Goal: Task Accomplishment & Management: Manage account settings

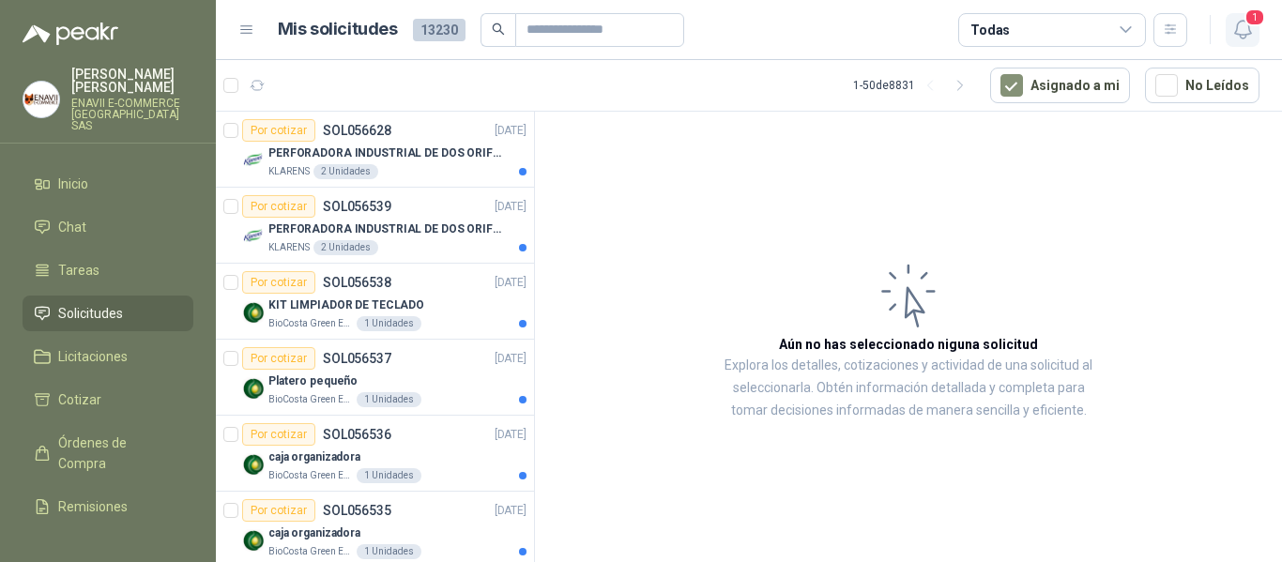
click at [1243, 32] on icon "button" at bounding box center [1242, 29] width 23 height 23
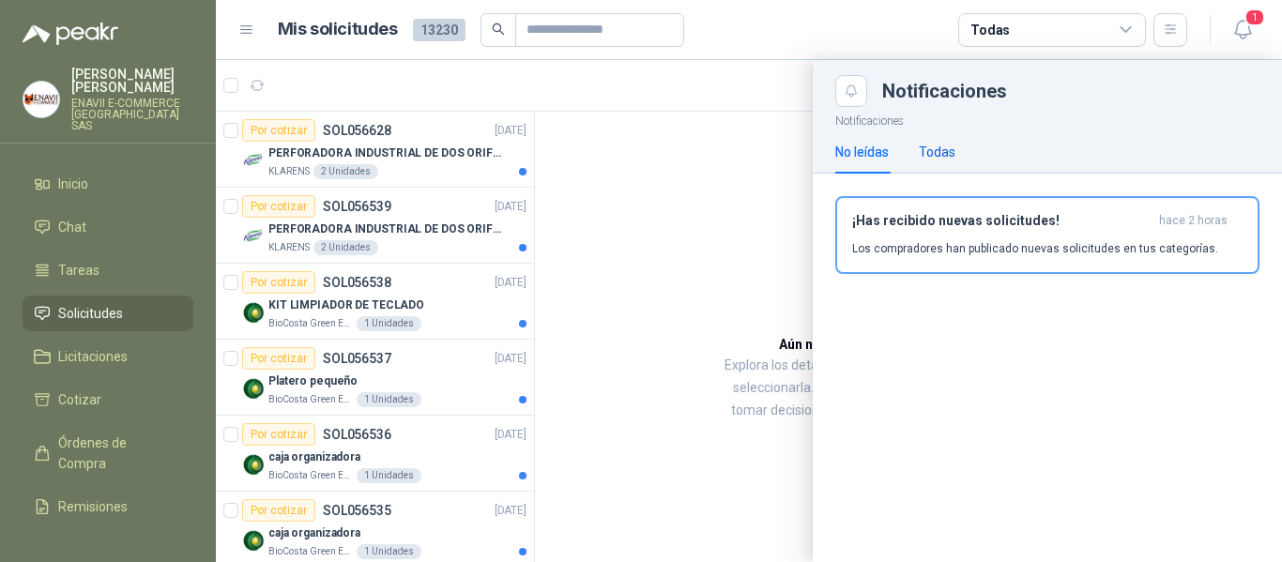
click at [936, 153] on div "Todas" at bounding box center [937, 152] width 37 height 21
click at [934, 150] on div "Todas" at bounding box center [937, 152] width 37 height 21
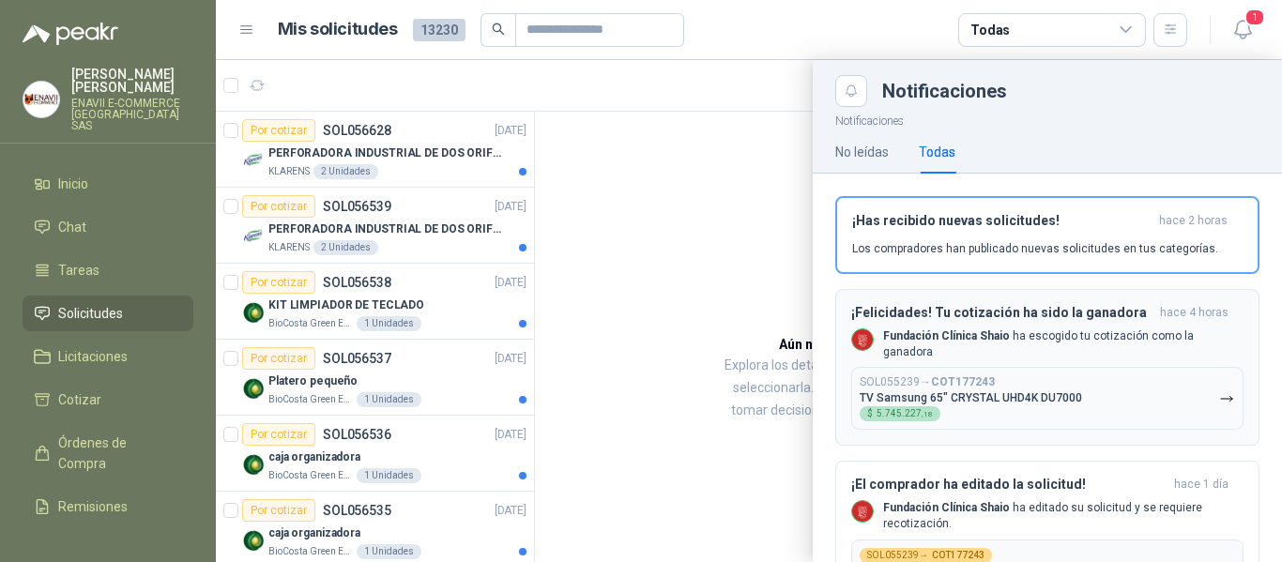
click at [964, 358] on p "Fundación Clínica Shaio ha escogido tu cotización como la ganadora" at bounding box center [1063, 344] width 360 height 32
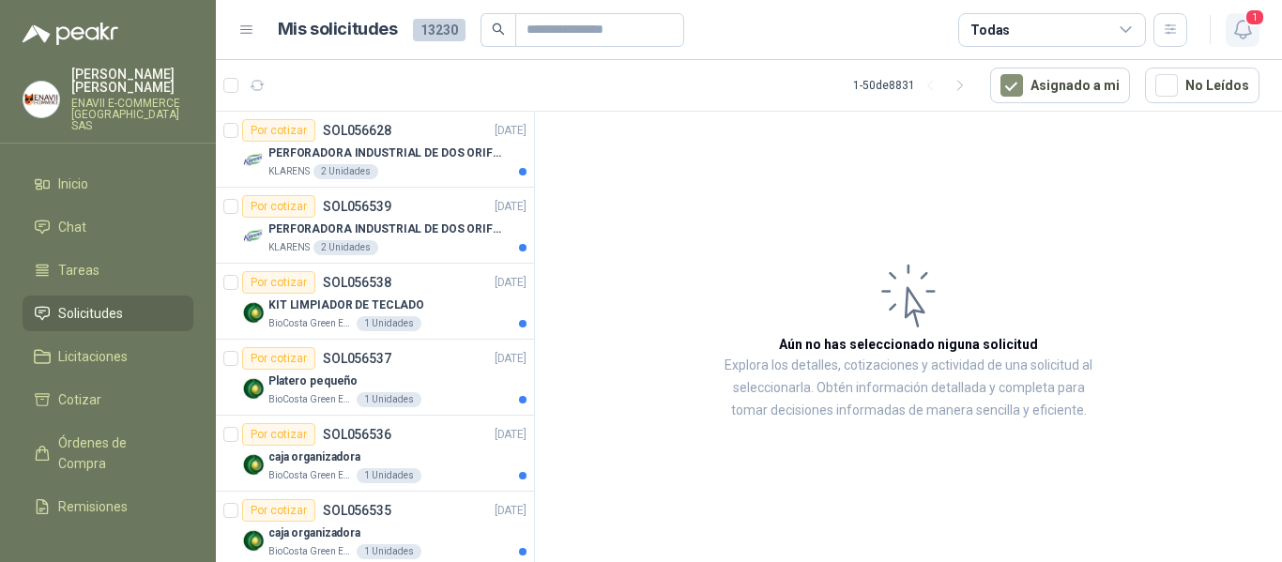
click at [1244, 26] on icon "button" at bounding box center [1242, 29] width 23 height 23
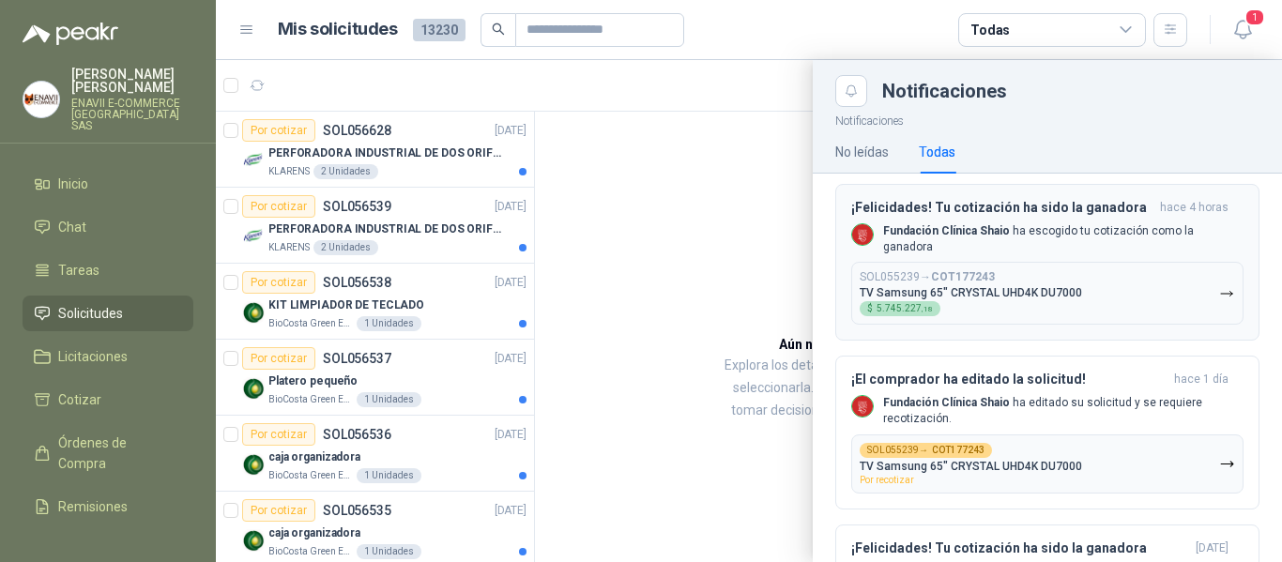
scroll to position [96, 0]
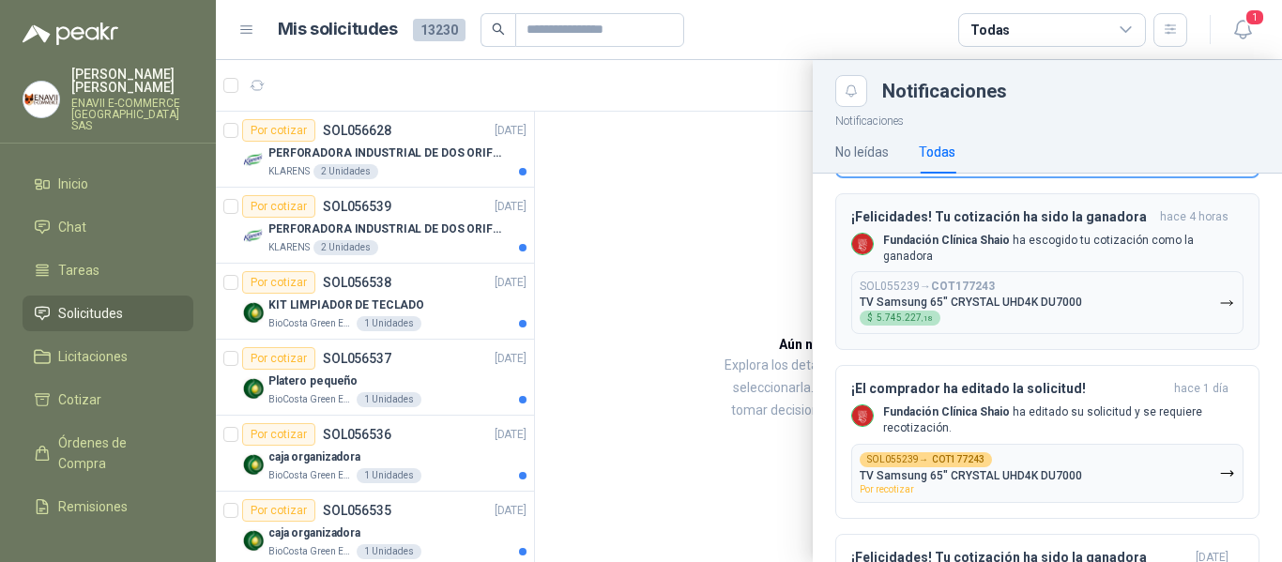
click at [1050, 302] on p "TV Samsung 65" CRYSTAL UHD4K DU7000" at bounding box center [970, 302] width 222 height 13
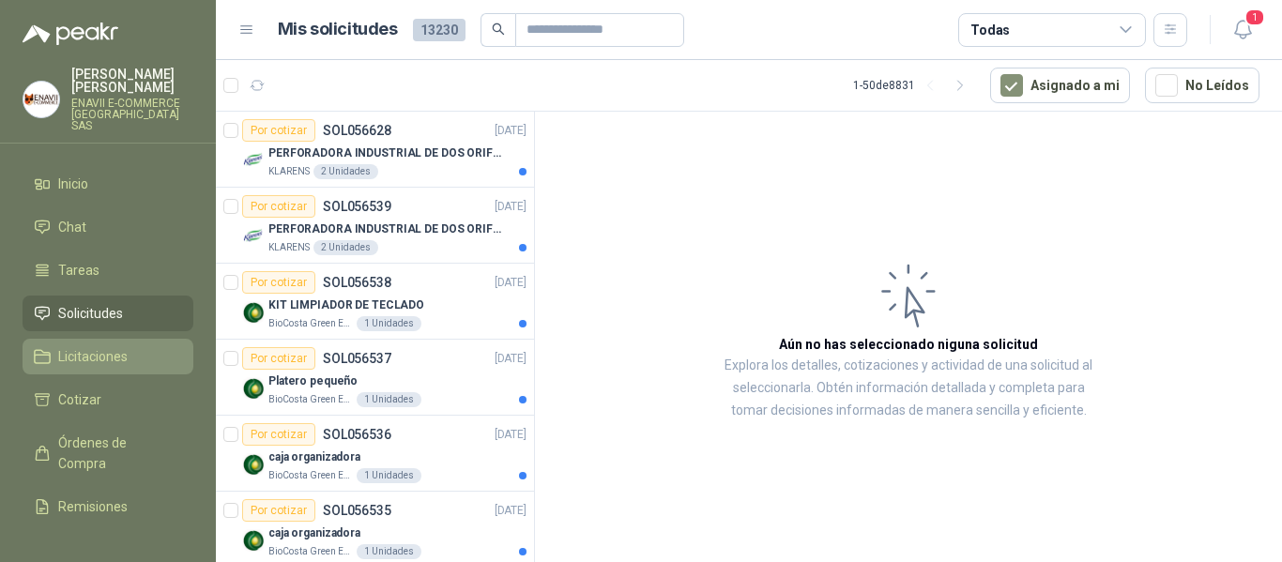
click at [105, 346] on span "Licitaciones" at bounding box center [92, 356] width 69 height 21
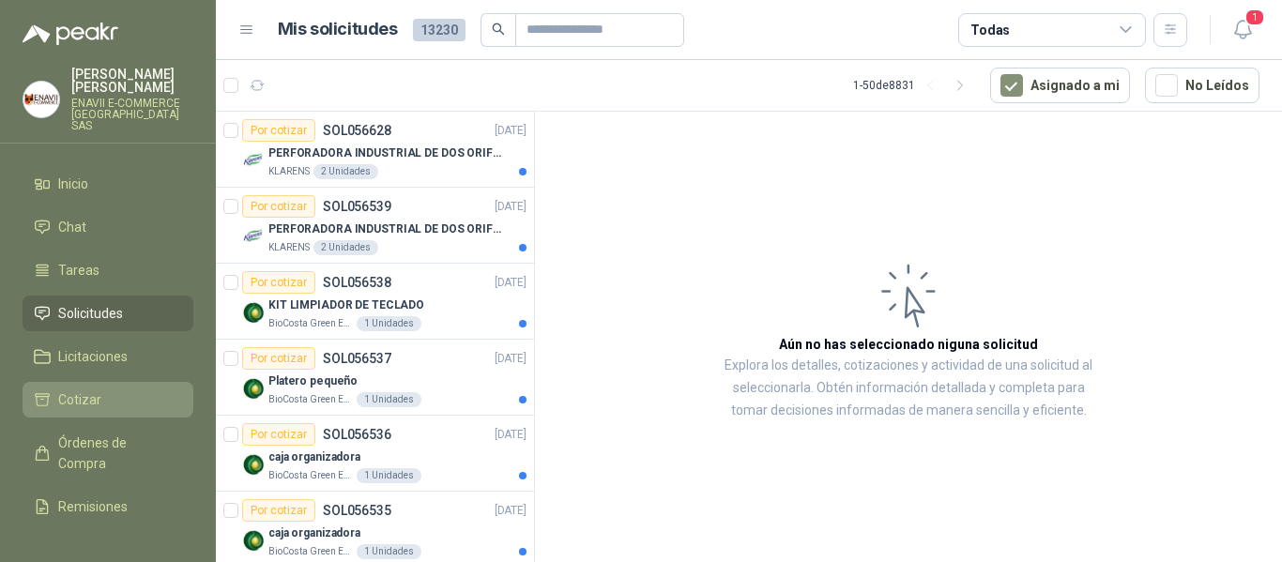
click at [102, 389] on li "Cotizar" at bounding box center [108, 399] width 148 height 21
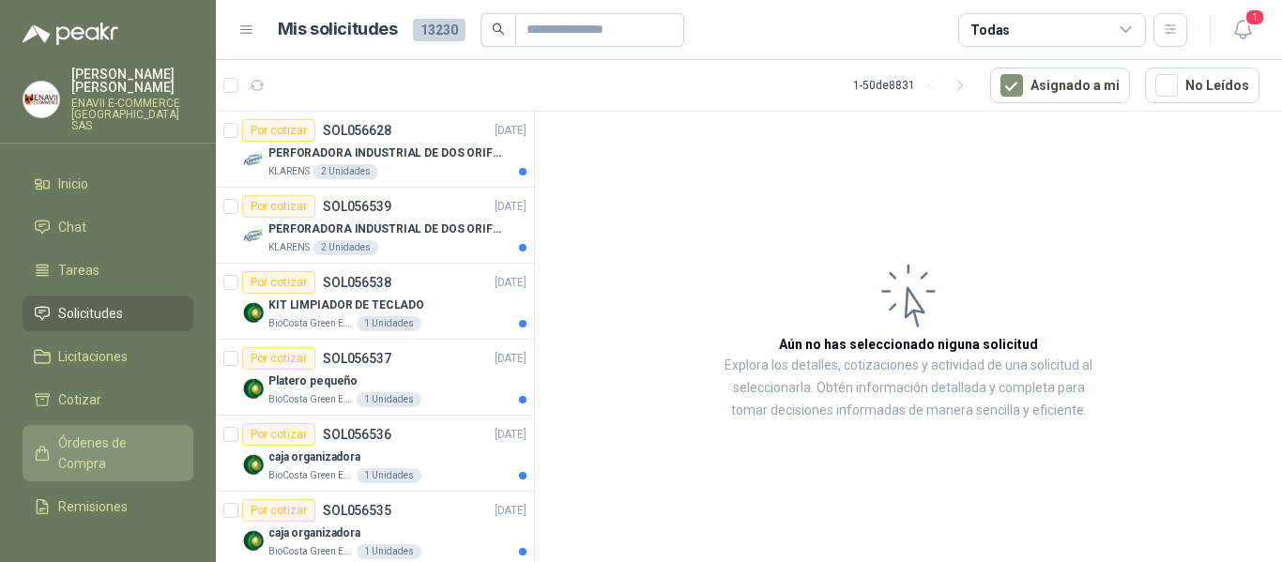
click at [89, 433] on span "Órdenes de Compra" at bounding box center [116, 453] width 117 height 41
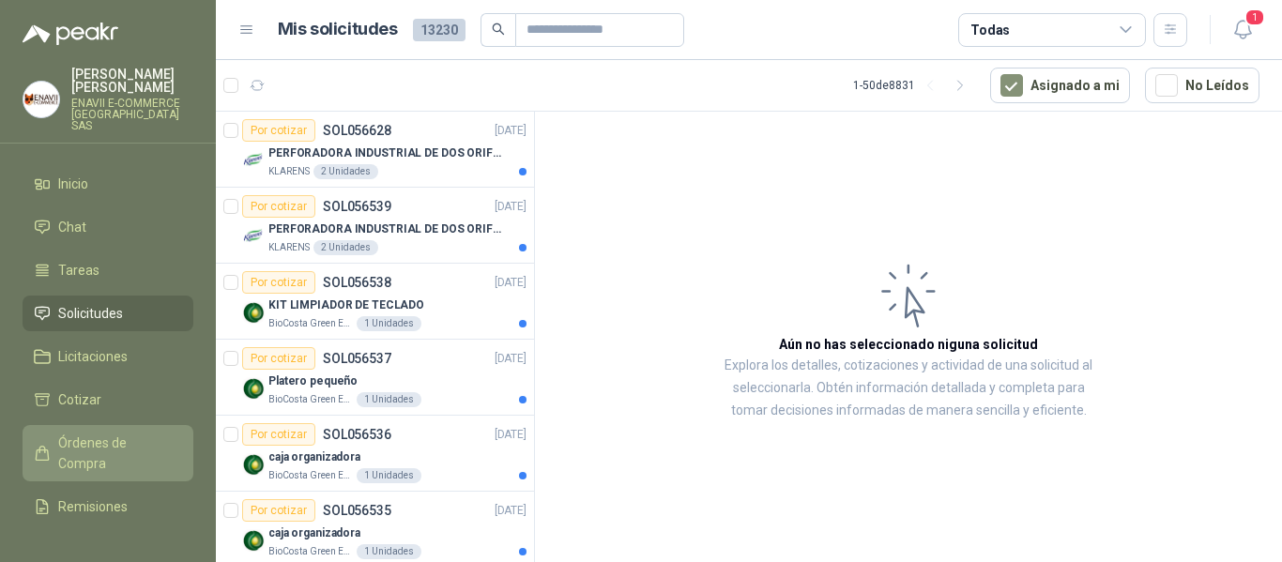
click at [101, 442] on span "Órdenes de Compra" at bounding box center [116, 453] width 117 height 41
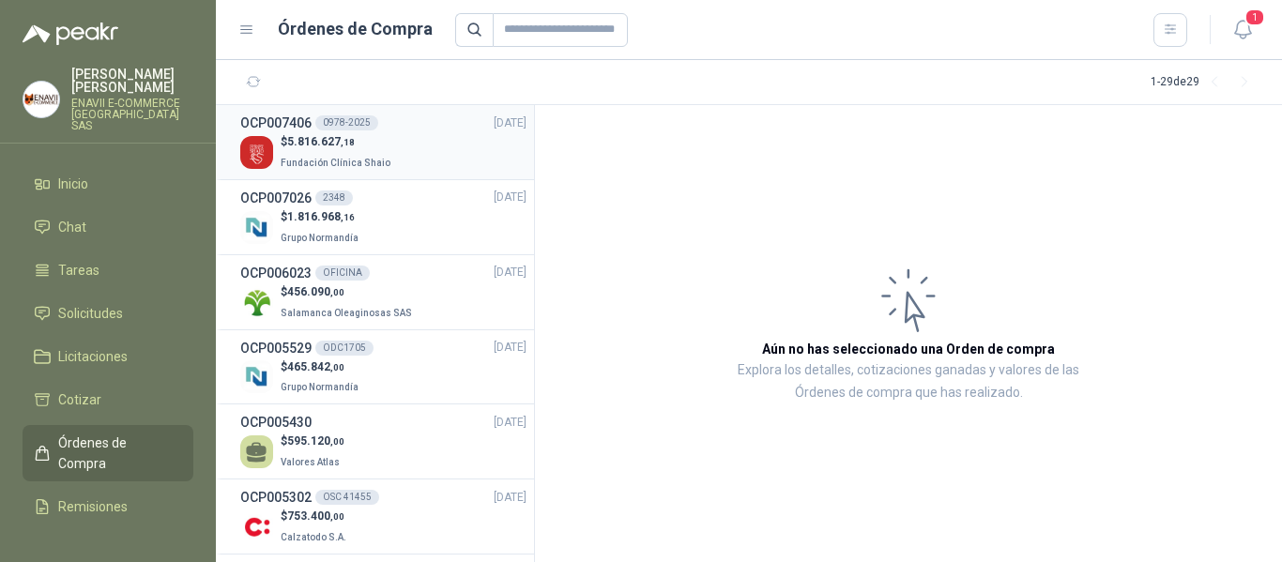
click at [358, 148] on p "$ 5.816.627 ,18" at bounding box center [338, 142] width 114 height 18
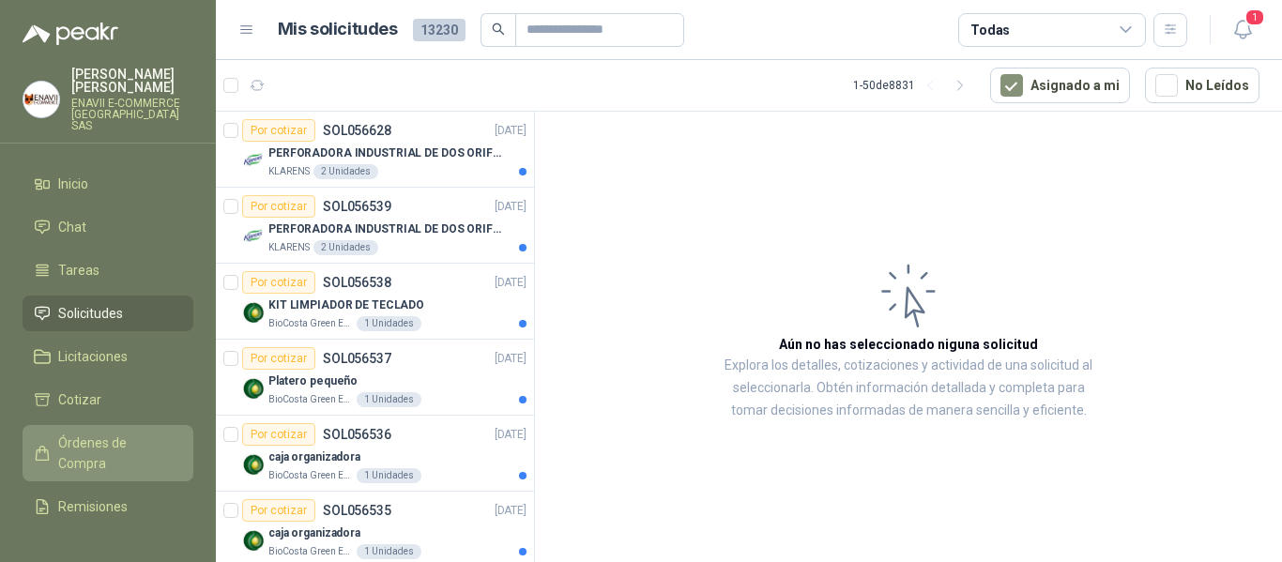
click at [98, 441] on span "Órdenes de Compra" at bounding box center [116, 453] width 117 height 41
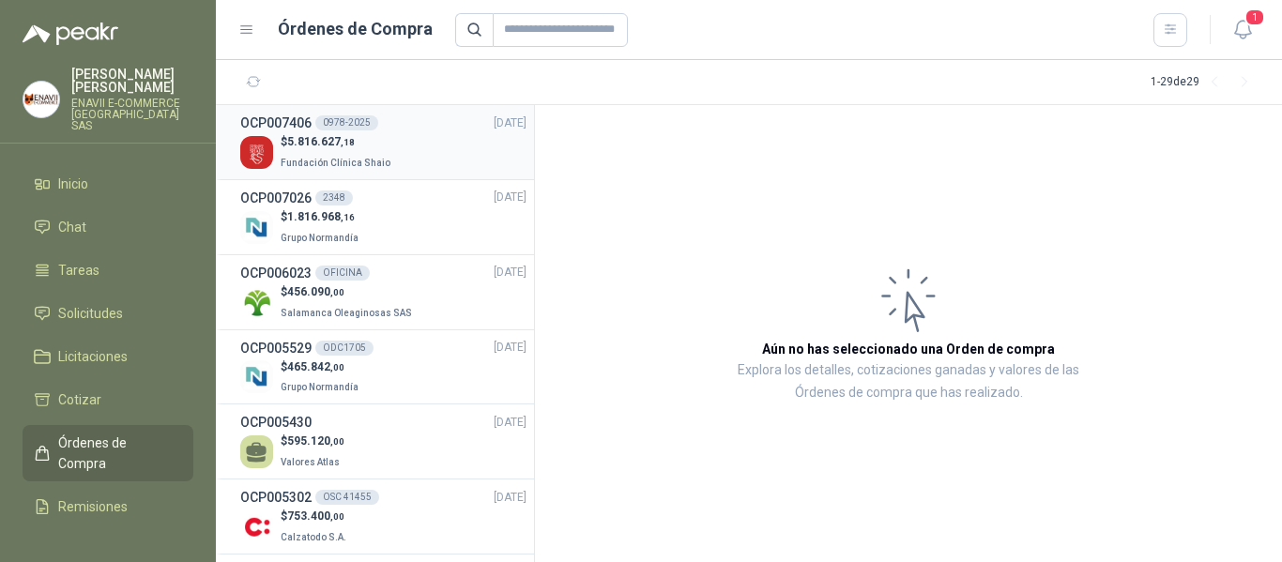
click at [413, 133] on div "$ 5.816.627 ,18 Fundación Clínica Shaio" at bounding box center [383, 152] width 286 height 38
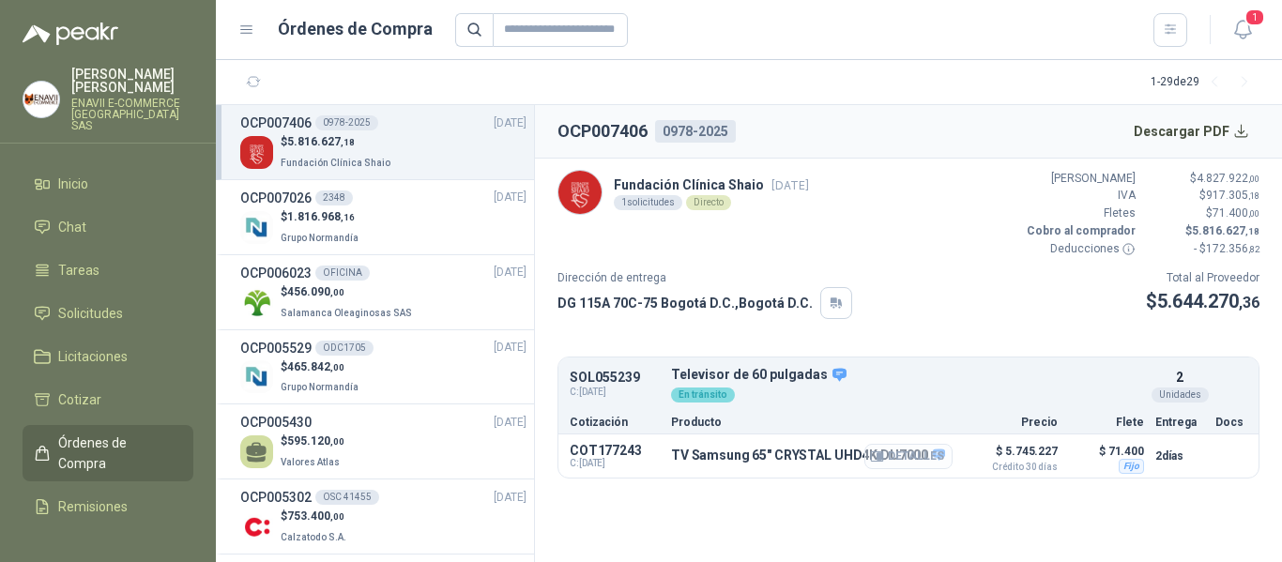
click at [910, 453] on button "Detalles" at bounding box center [908, 456] width 88 height 25
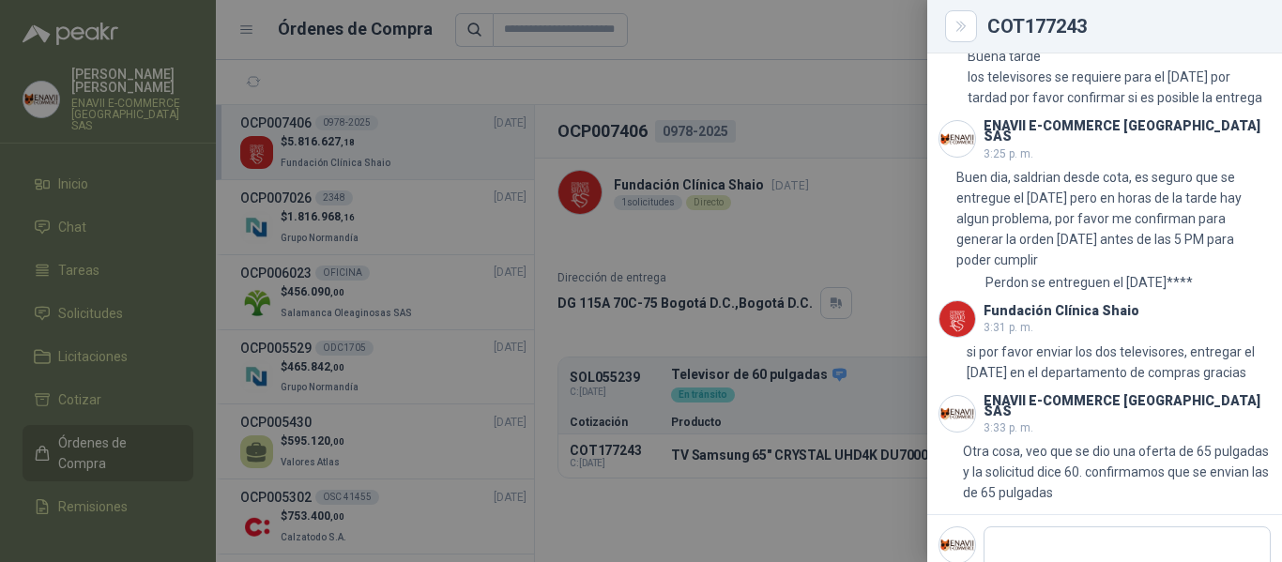
scroll to position [1408, 0]
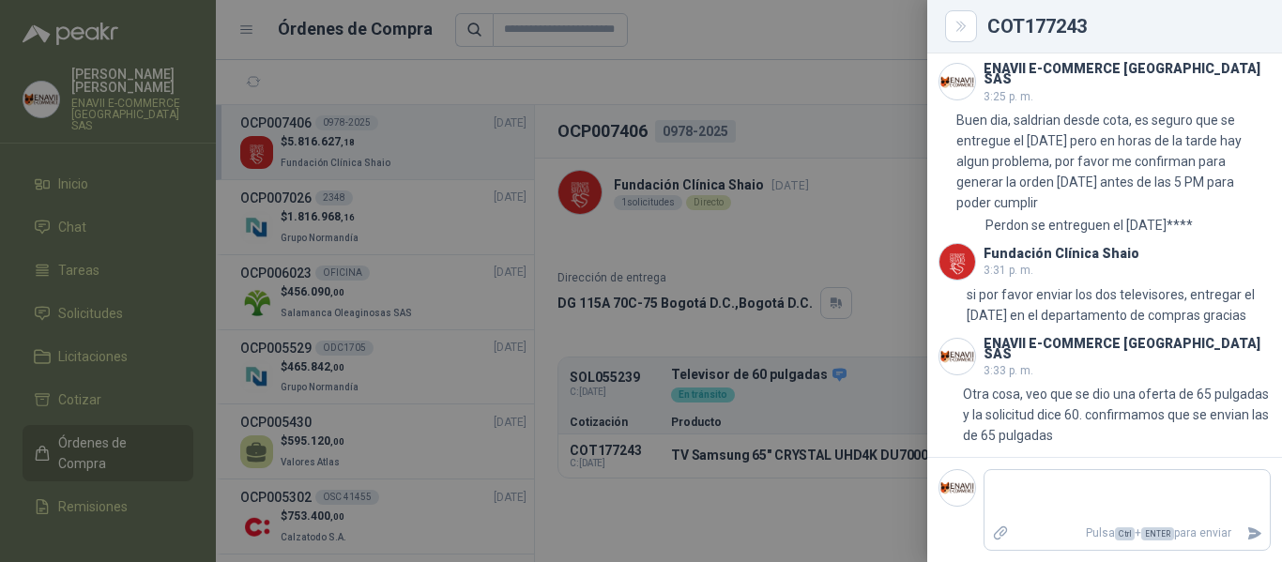
click at [863, 317] on div at bounding box center [641, 281] width 1282 height 562
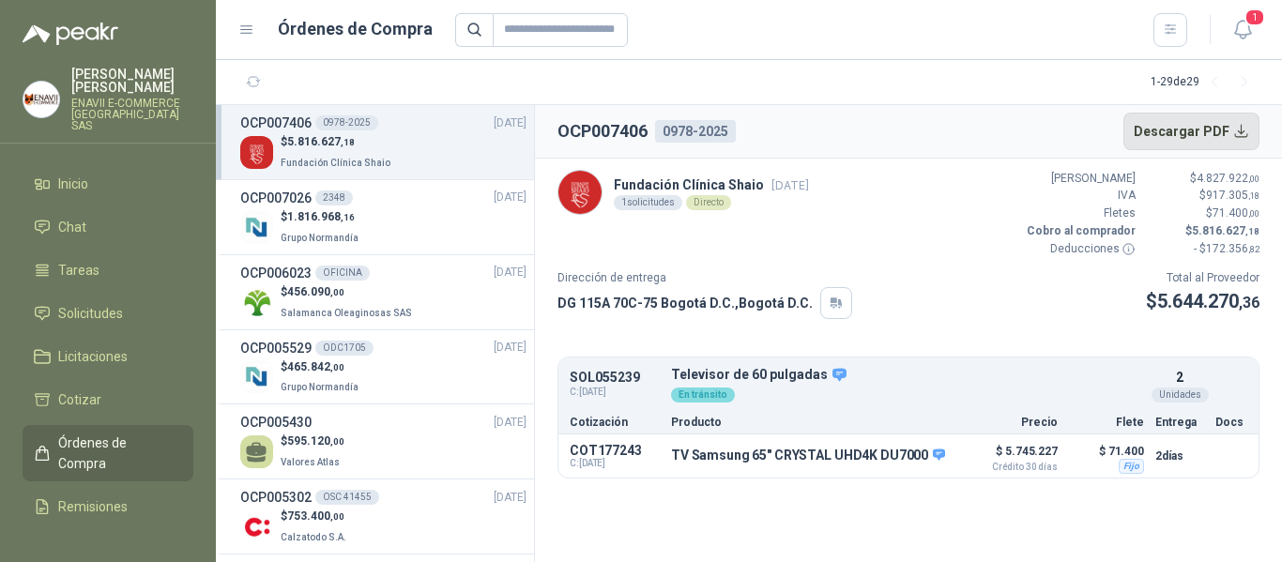
click at [1222, 132] on button "Descargar PDF" at bounding box center [1191, 132] width 137 height 38
